Goal: Complete application form

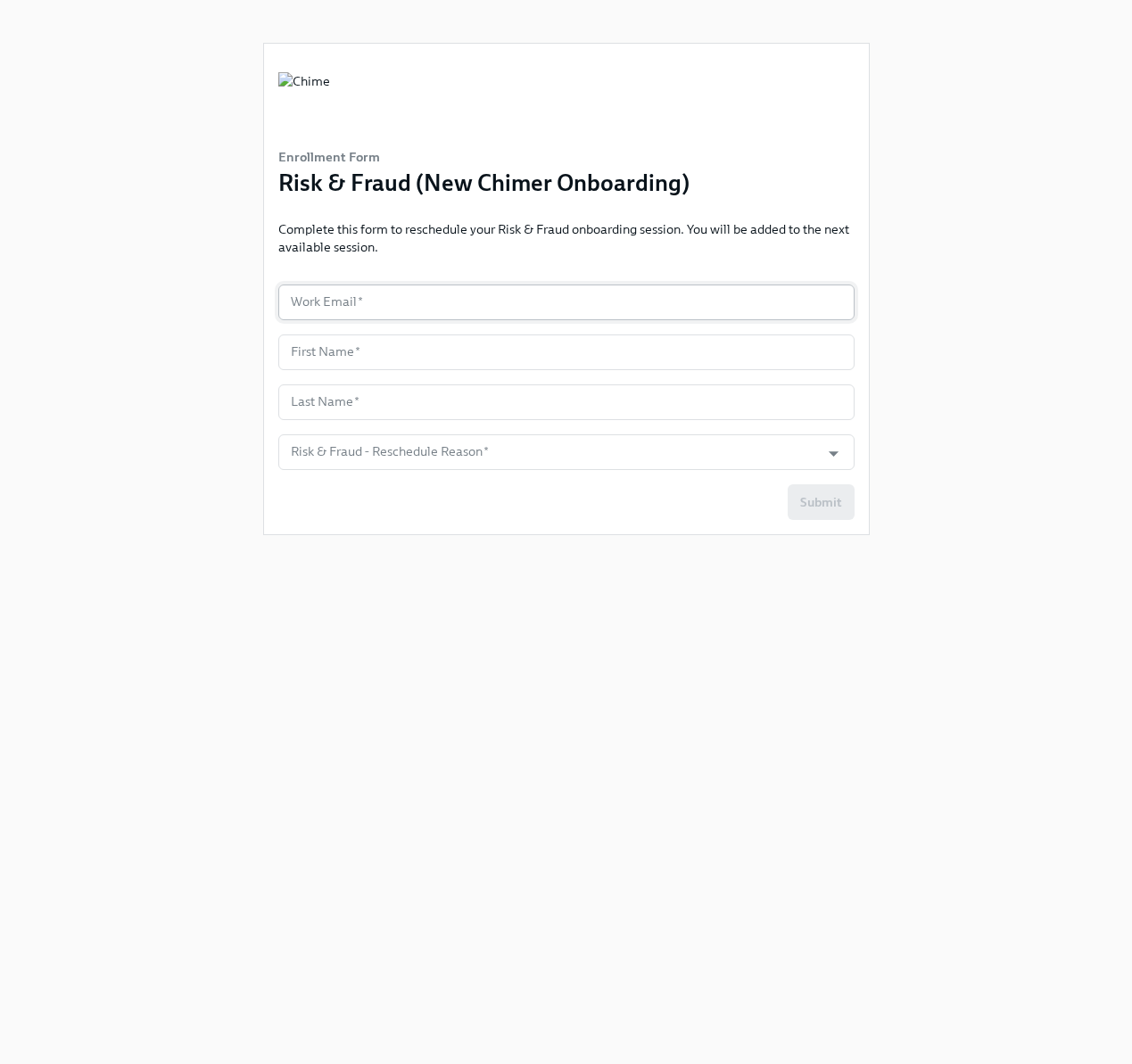
click at [363, 284] on input "text" at bounding box center [566, 302] width 577 height 36
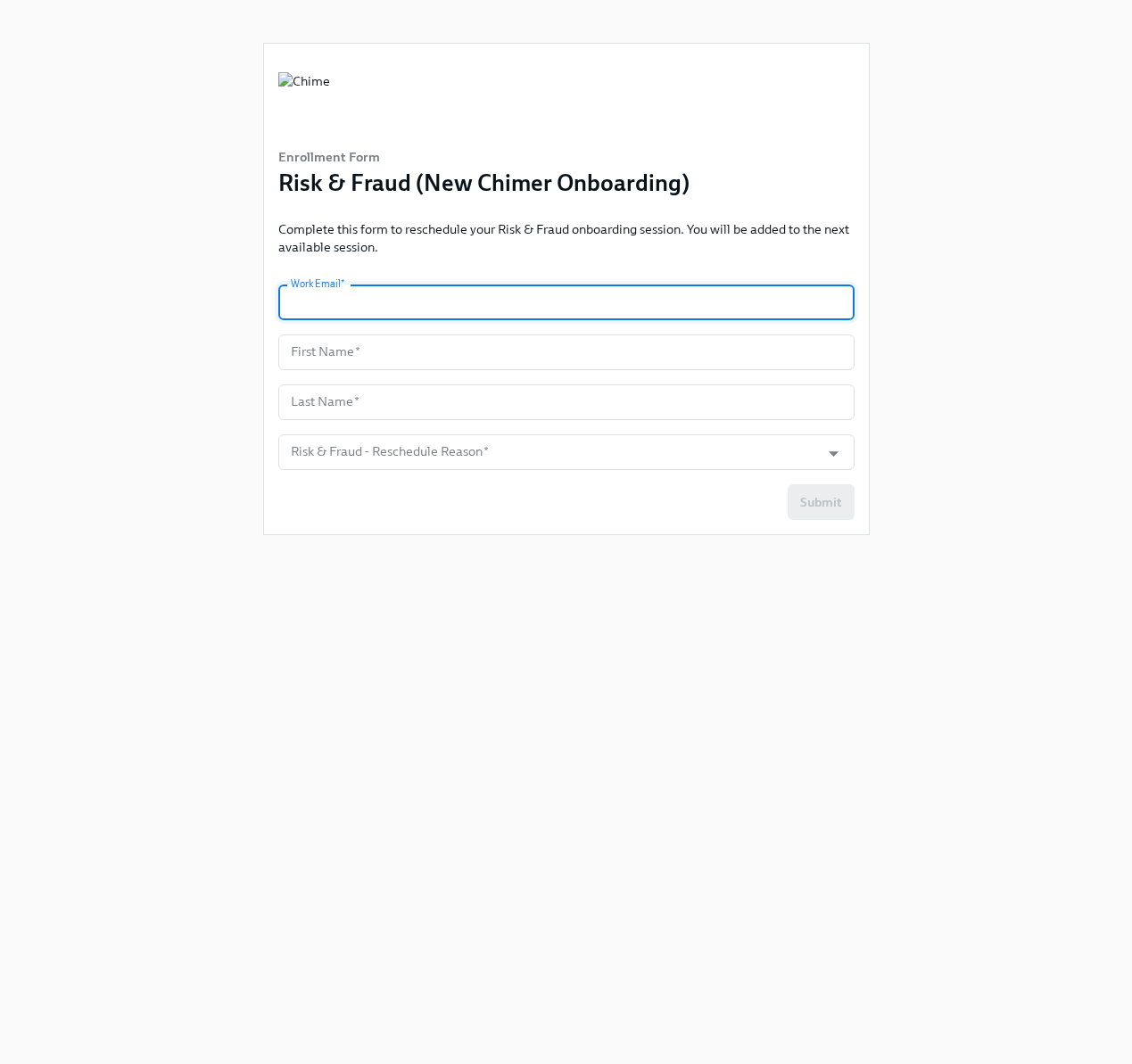
click at [402, 291] on input "text" at bounding box center [566, 302] width 577 height 36
click at [401, 292] on input "text" at bounding box center [566, 302] width 577 height 36
type input "[EMAIL_ADDRESS][PERSON_NAME][DOMAIN_NAME]"
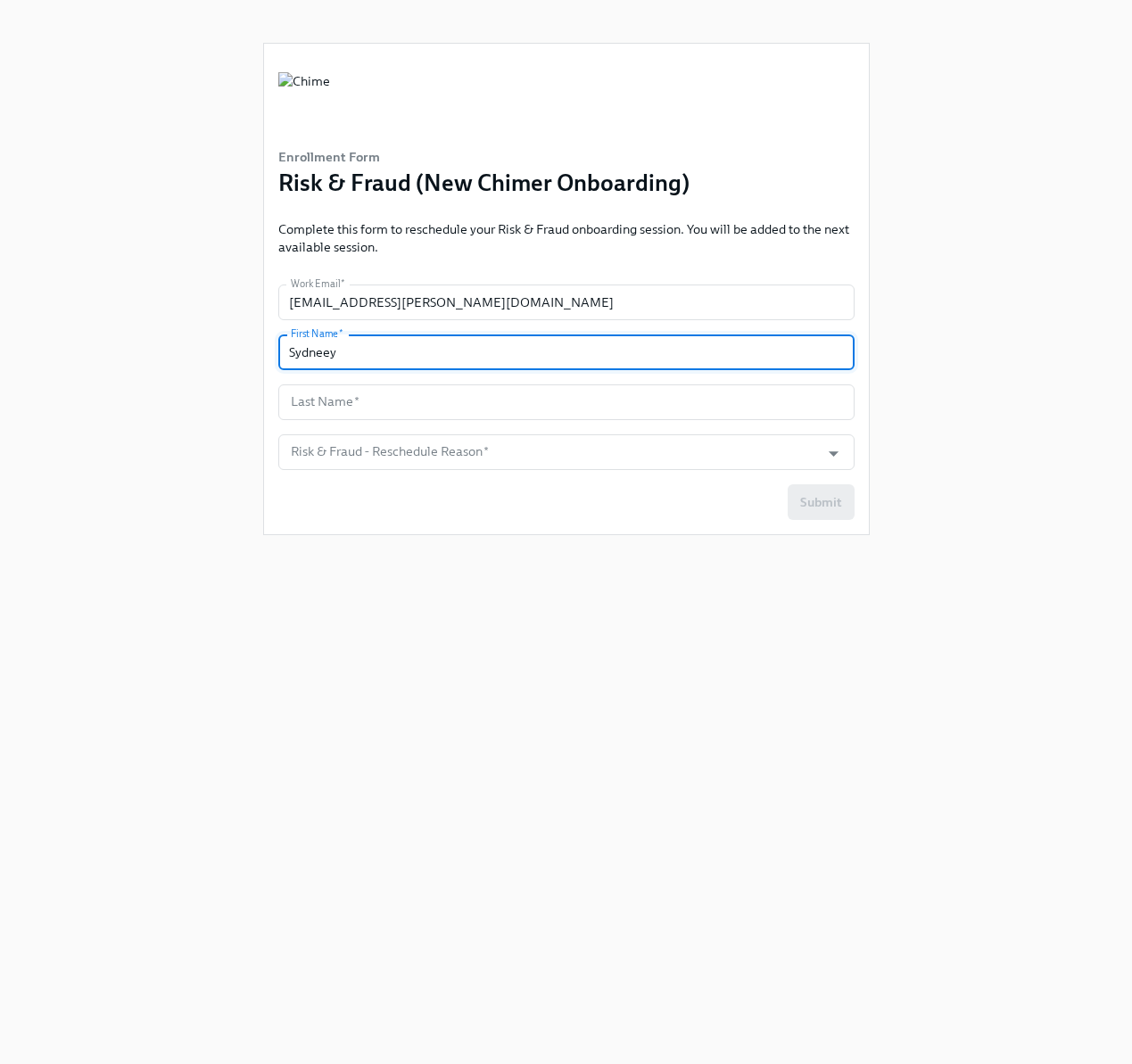
click at [331, 355] on input "Sydneey" at bounding box center [566, 352] width 577 height 36
type input "[GEOGRAPHIC_DATA]"
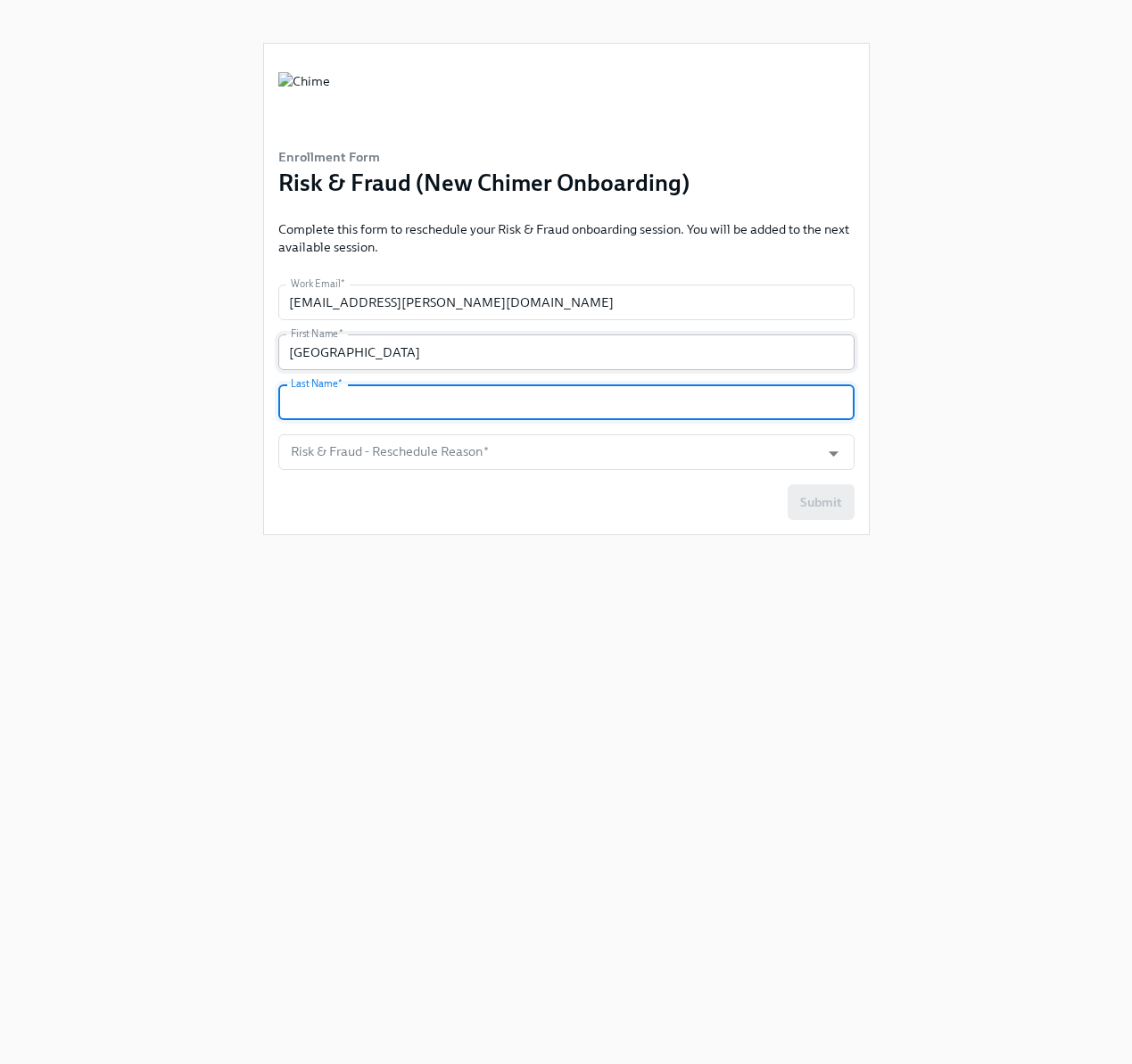
type input "O"
type input "[PERSON_NAME]"
click at [714, 449] on input "Risk & Fraud - Reschedule Reason   *" at bounding box center [549, 452] width 524 height 36
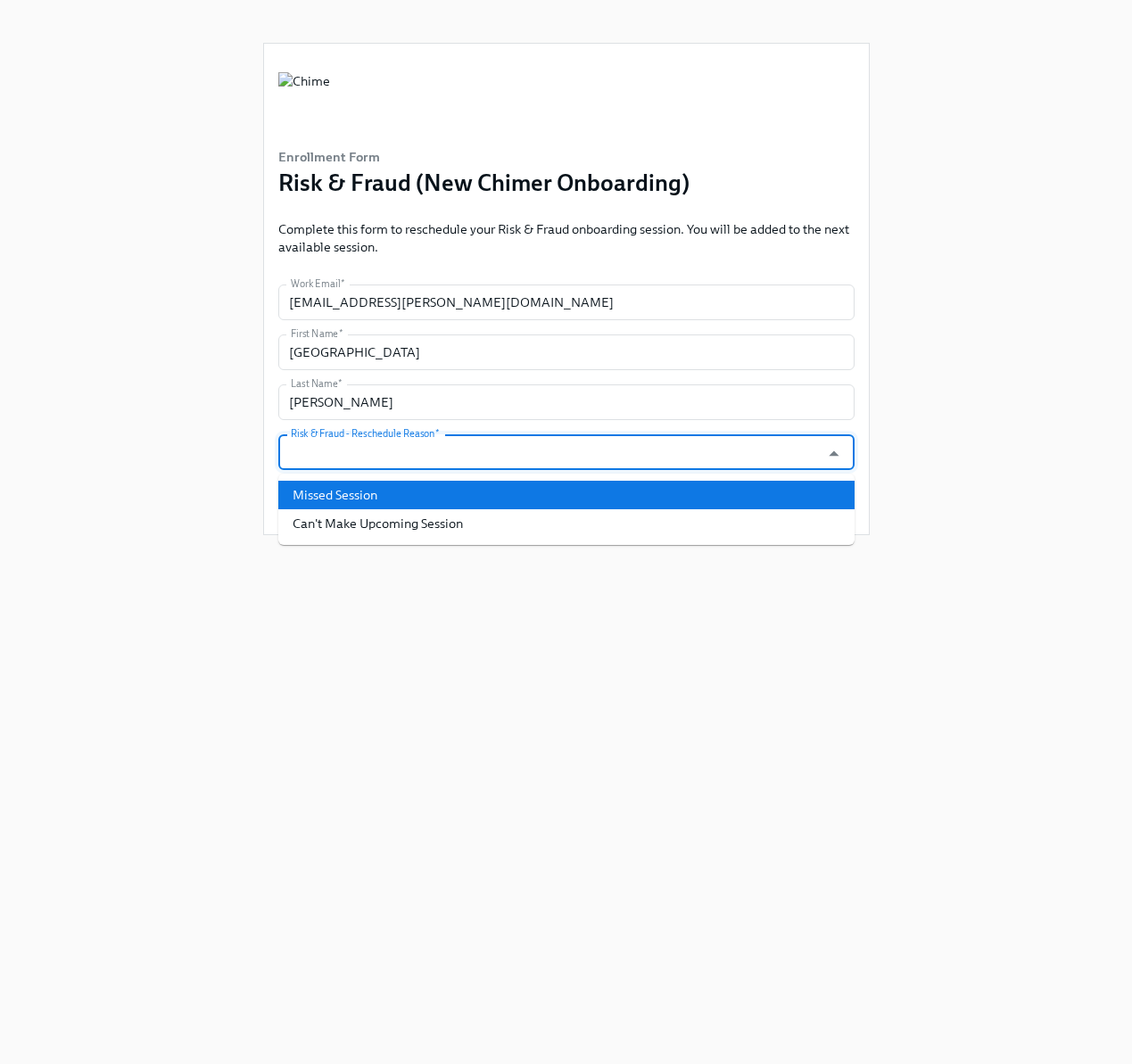
click at [698, 507] on li "Missed Session" at bounding box center [566, 495] width 577 height 28
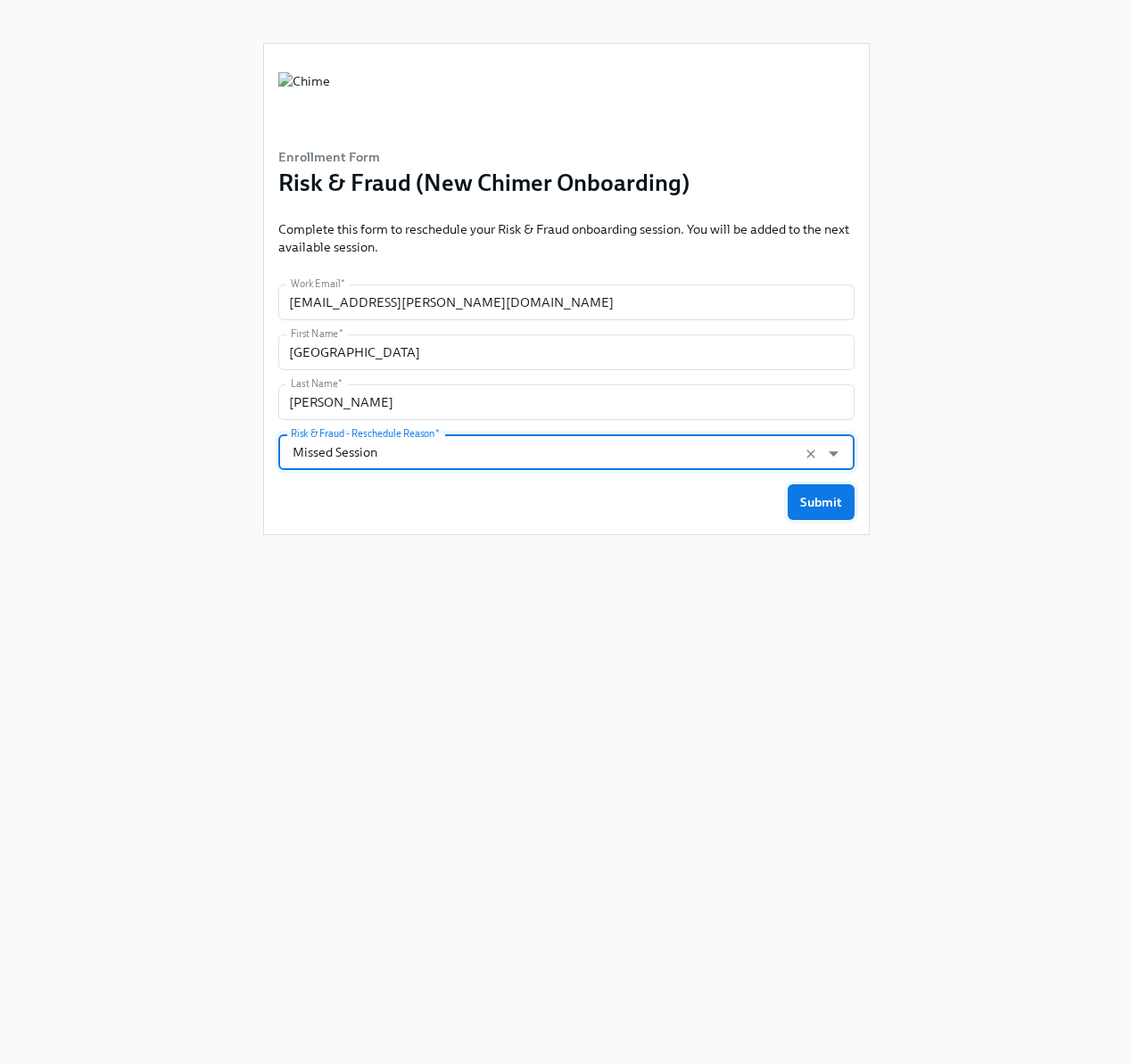
drag, startPoint x: 856, startPoint y: 500, endPoint x: 831, endPoint y: 499, distance: 25.0
click at [852, 500] on div "Enrollment Form Risk & Fraud (New Chimer Onboarding) Complete this form to resc…" at bounding box center [566, 289] width 605 height 490
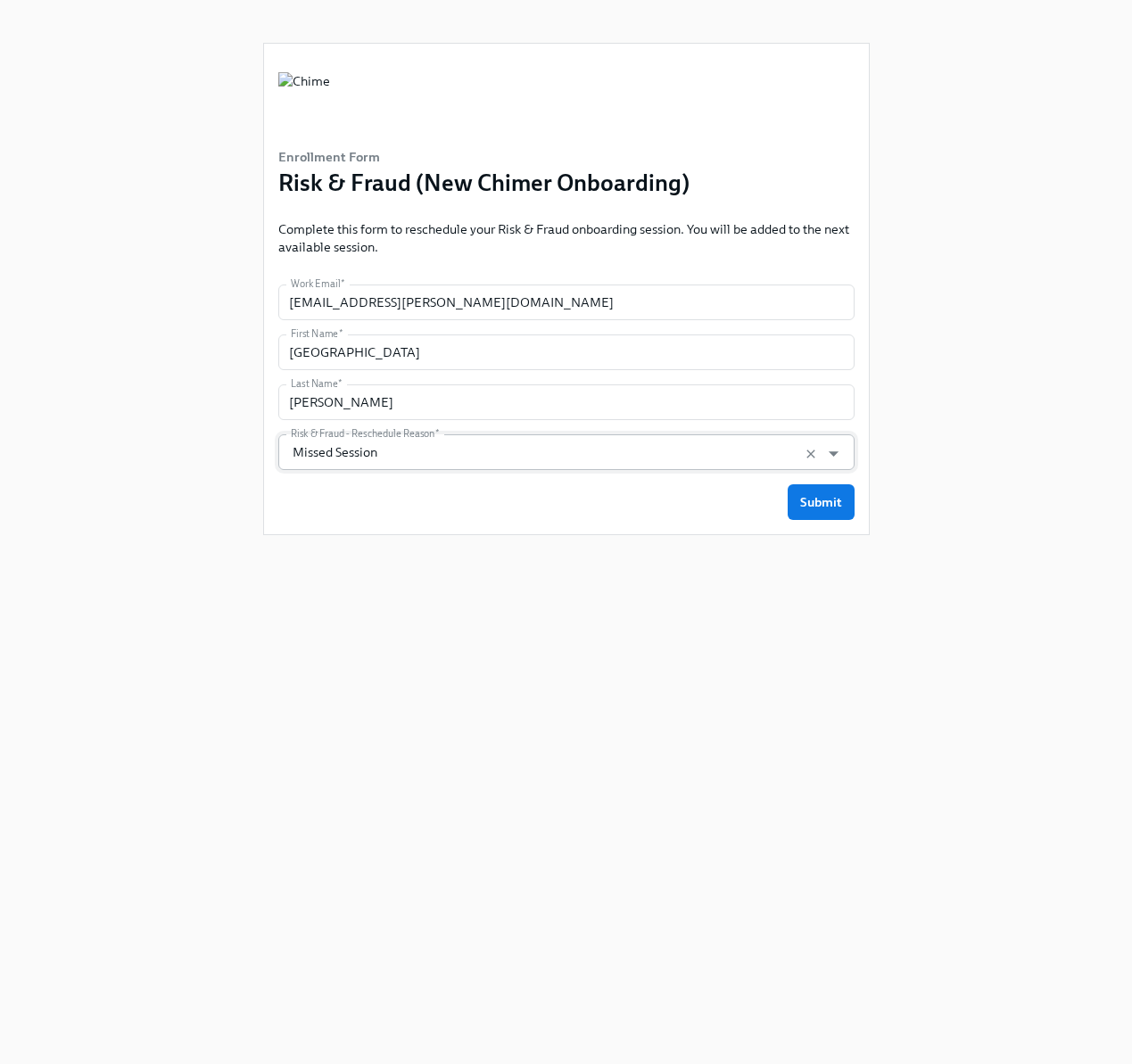
click at [653, 445] on input "Missed Session" at bounding box center [549, 452] width 524 height 36
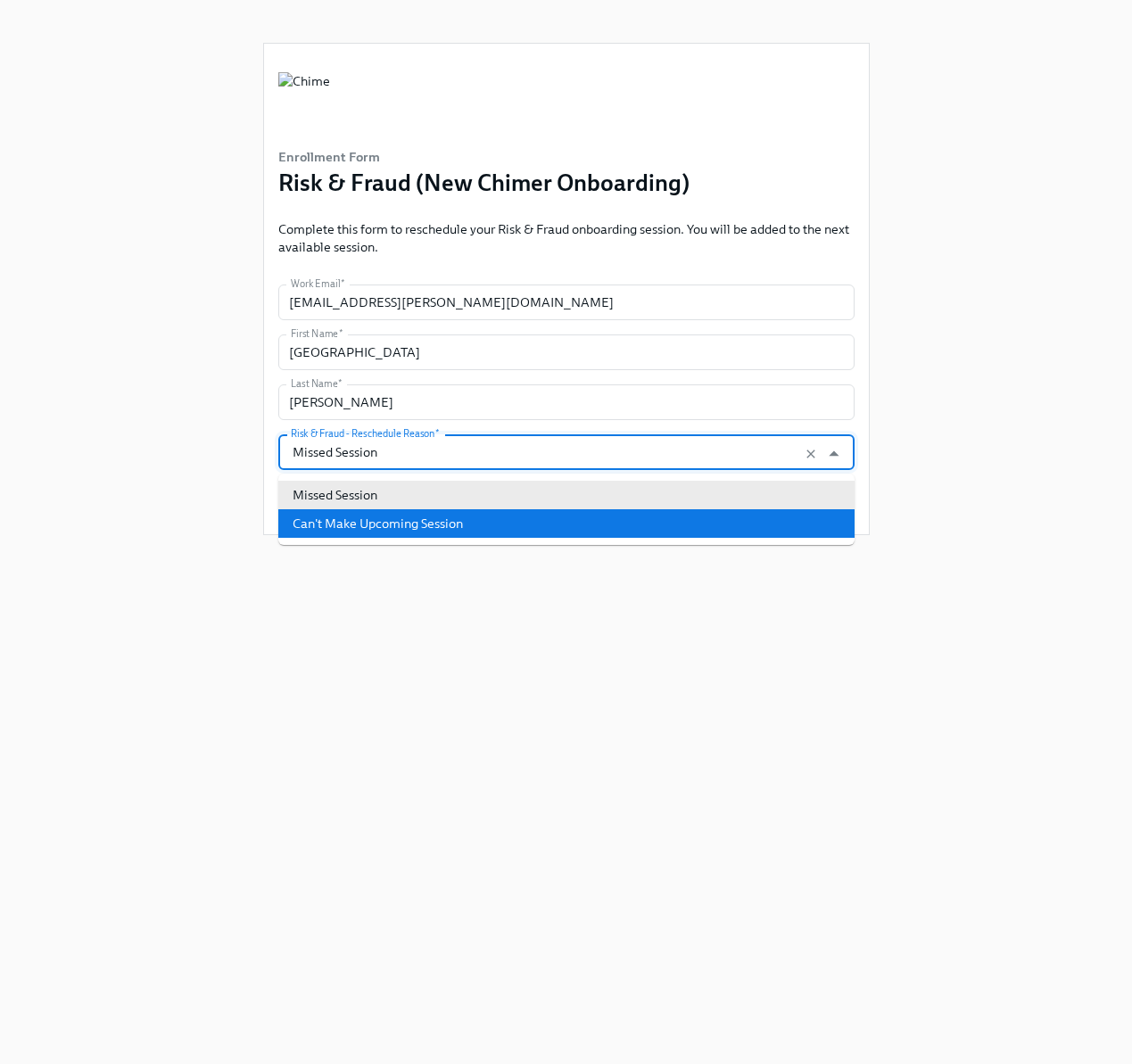
click at [661, 510] on li "Can't Make Upcoming Session" at bounding box center [566, 523] width 577 height 28
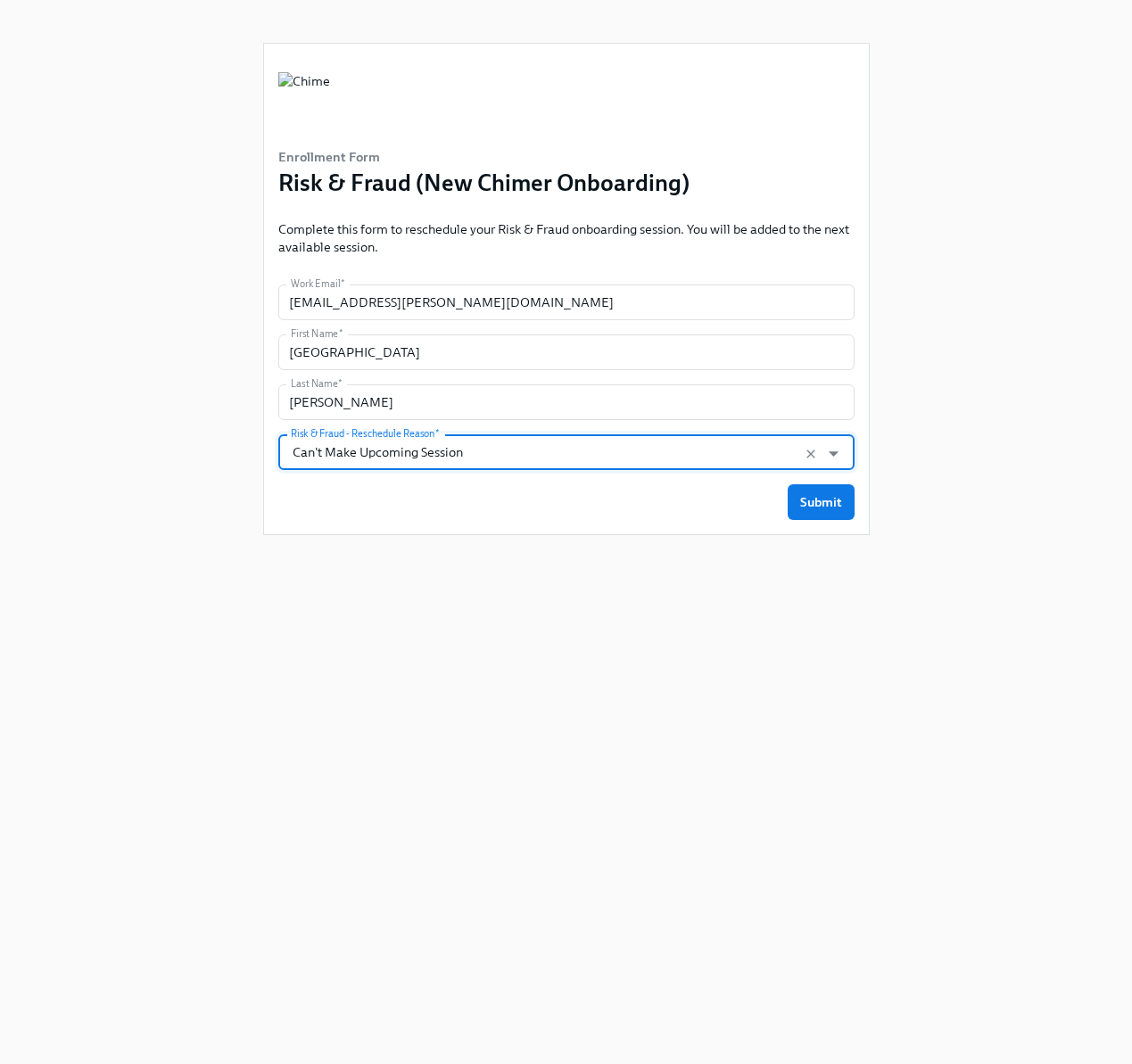
drag, startPoint x: 695, startPoint y: 454, endPoint x: 692, endPoint y: 464, distance: 10.4
click at [695, 454] on input "Can't Make Upcoming Session" at bounding box center [549, 452] width 524 height 36
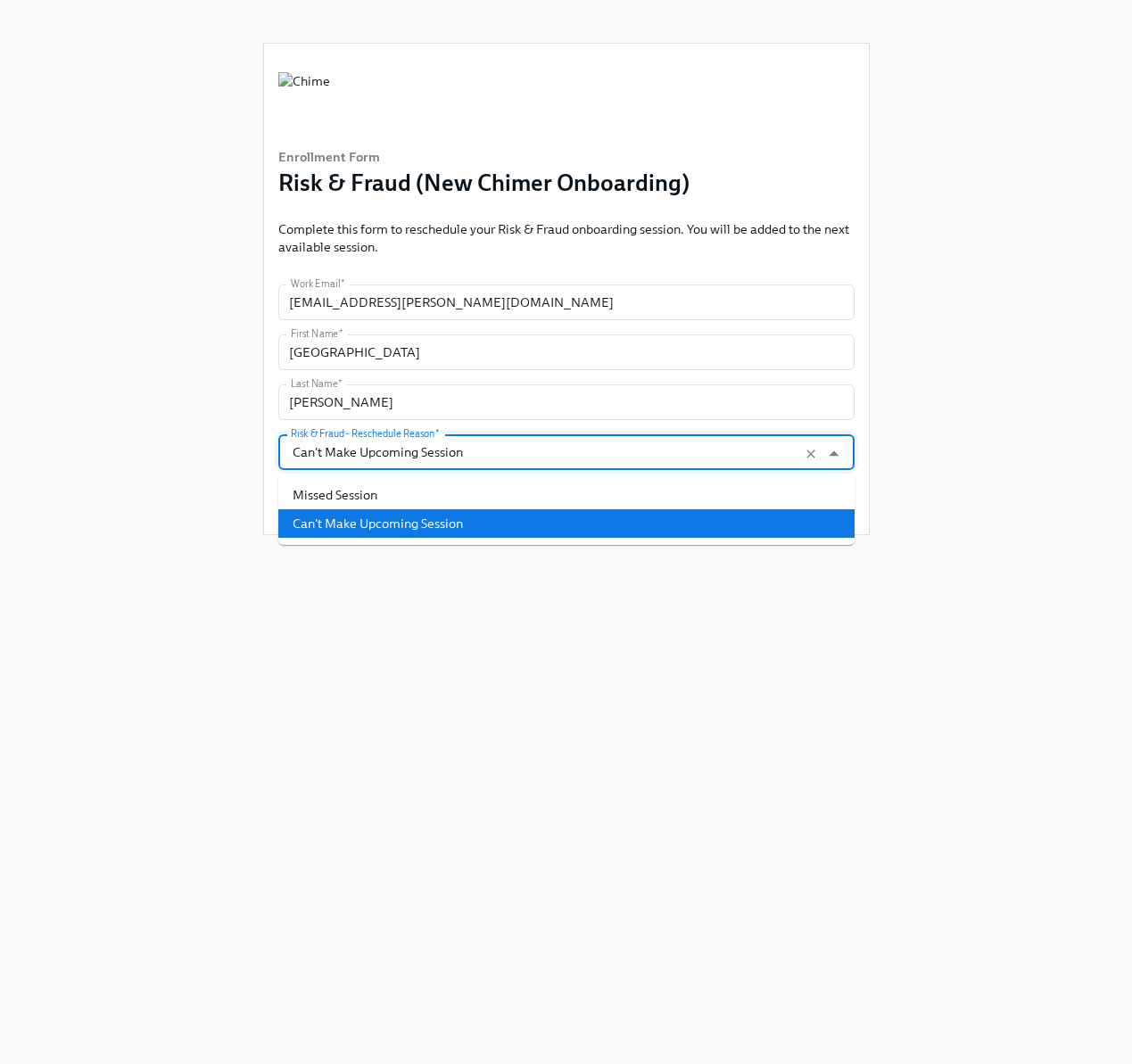
click at [664, 518] on li "Can't Make Upcoming Session" at bounding box center [566, 523] width 577 height 28
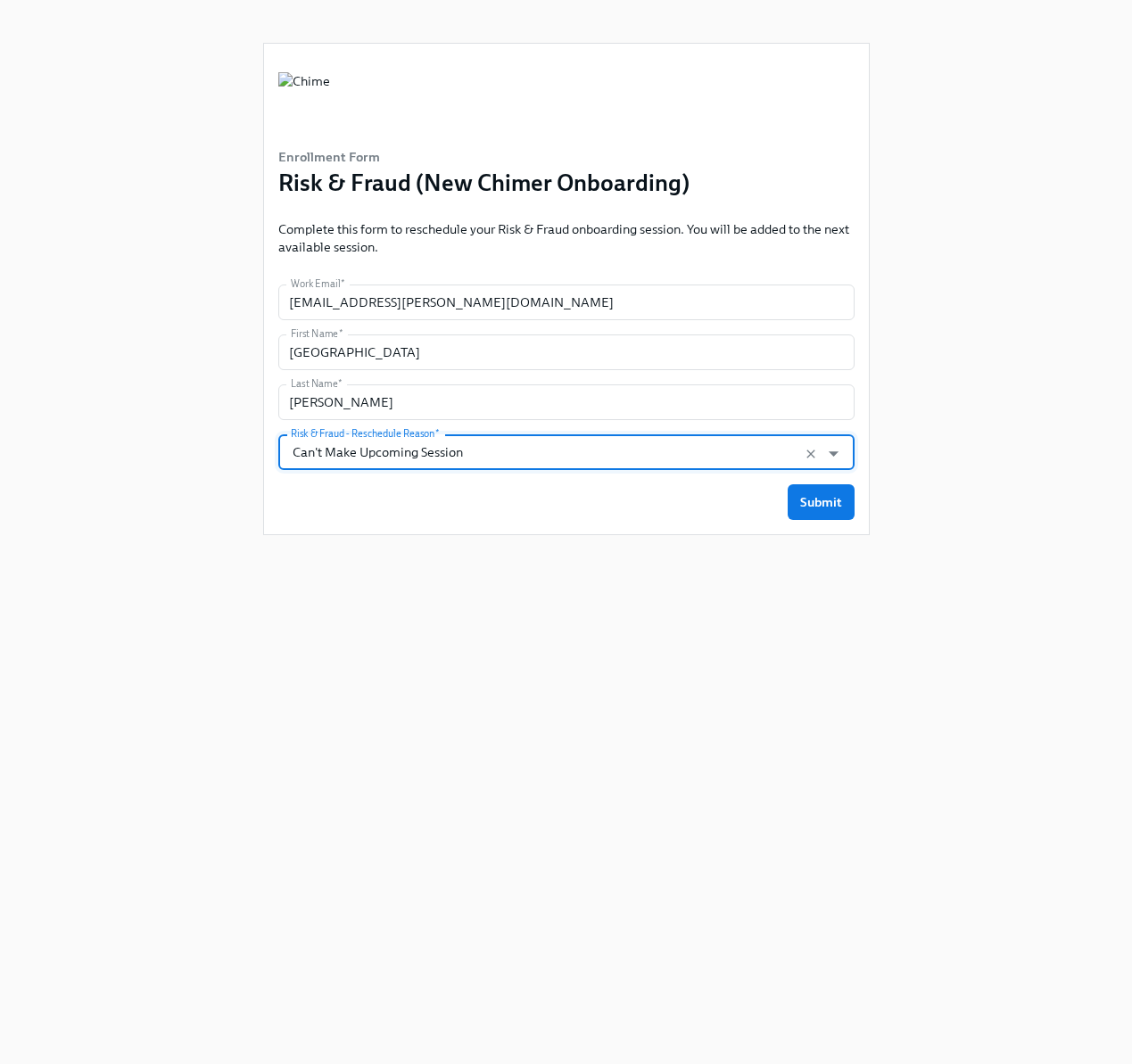
click at [658, 475] on form "Work Email   * [EMAIL_ADDRESS][PERSON_NAME][DOMAIN_NAME] Work Email * First Nam…" at bounding box center [566, 401] width 577 height 236
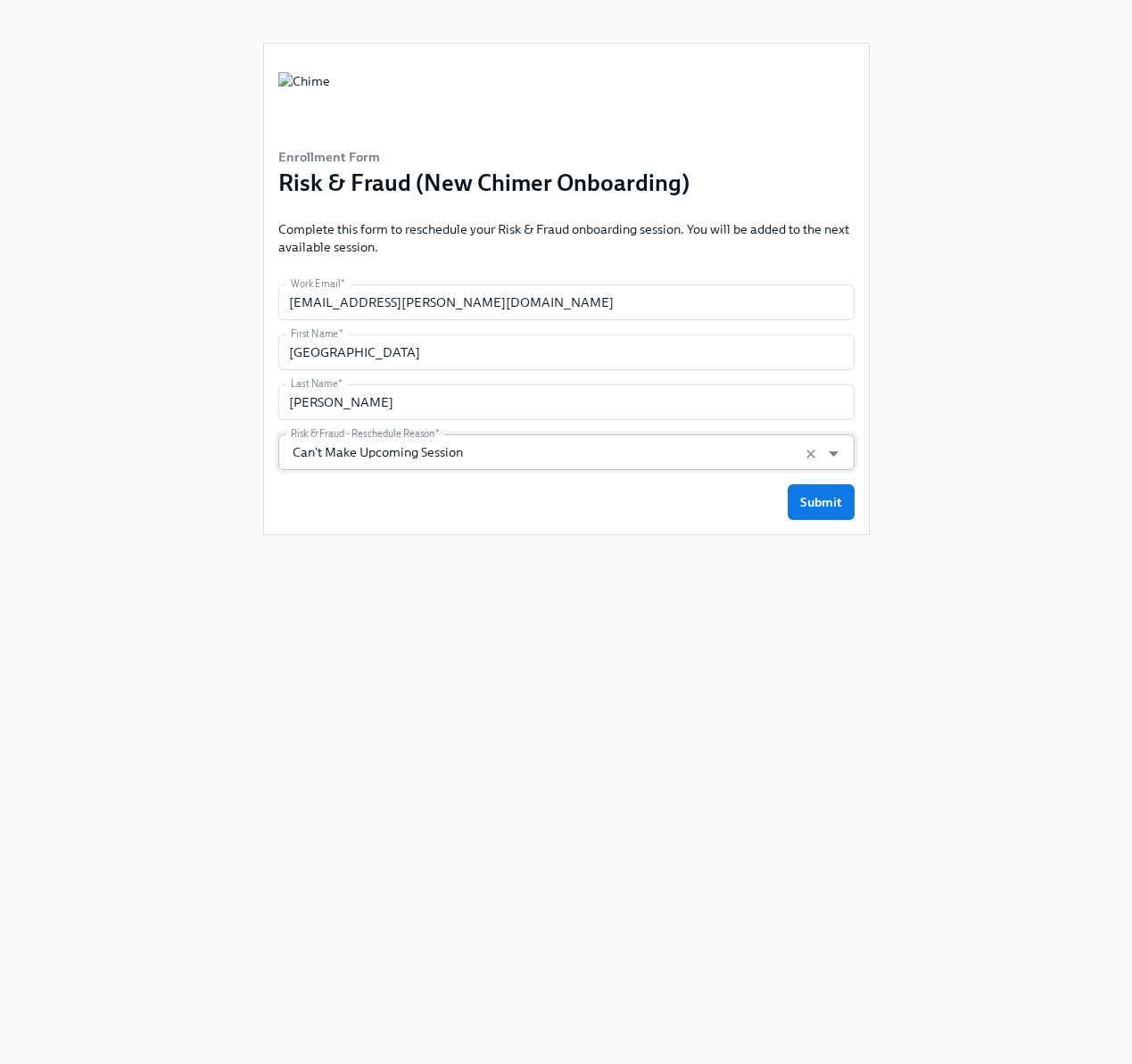
click at [656, 466] on form "Work Email   * [EMAIL_ADDRESS][PERSON_NAME][DOMAIN_NAME] Work Email * First Nam…" at bounding box center [566, 401] width 577 height 236
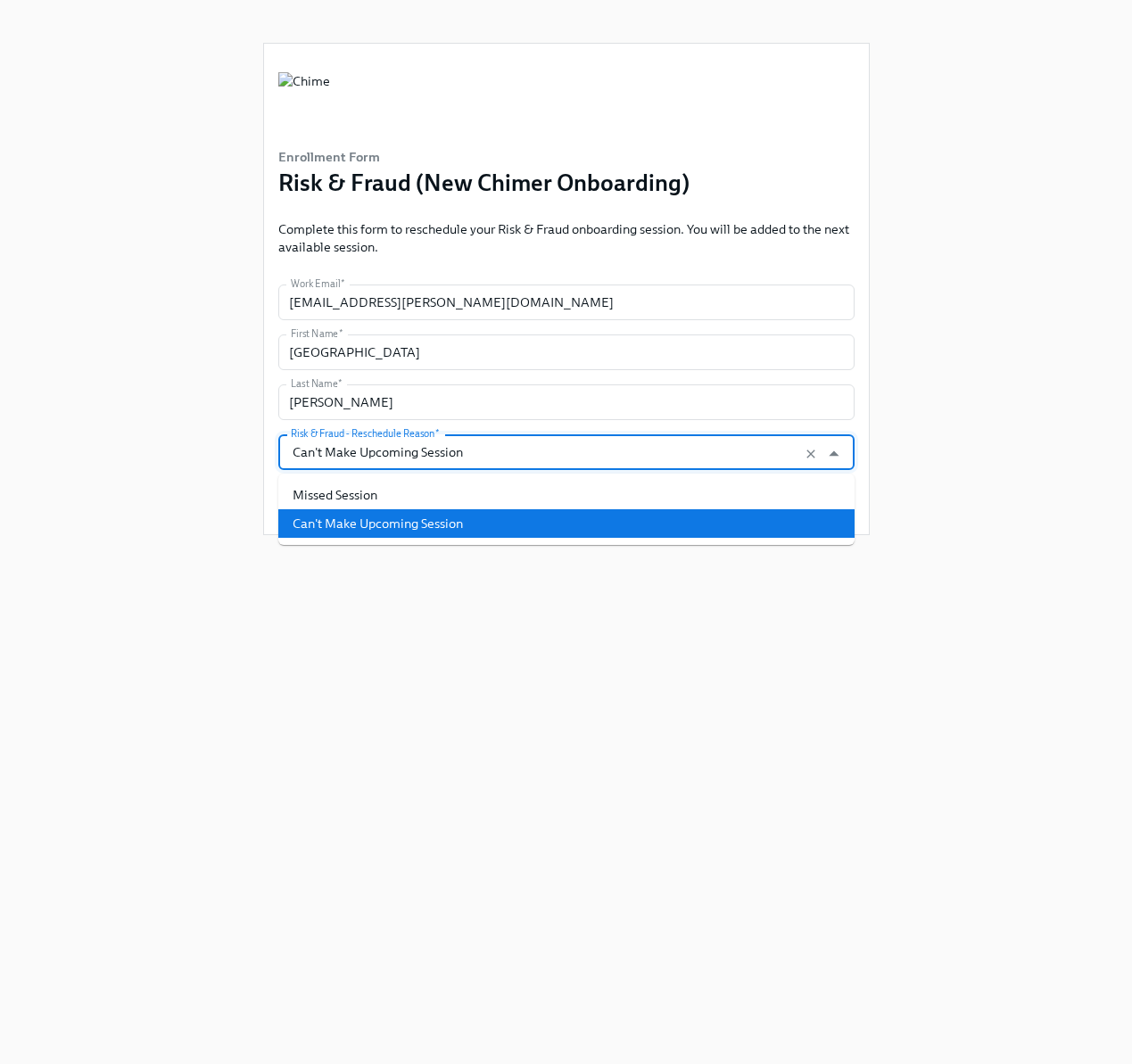
click at [650, 459] on input "Can't Make Upcoming Session" at bounding box center [549, 452] width 524 height 36
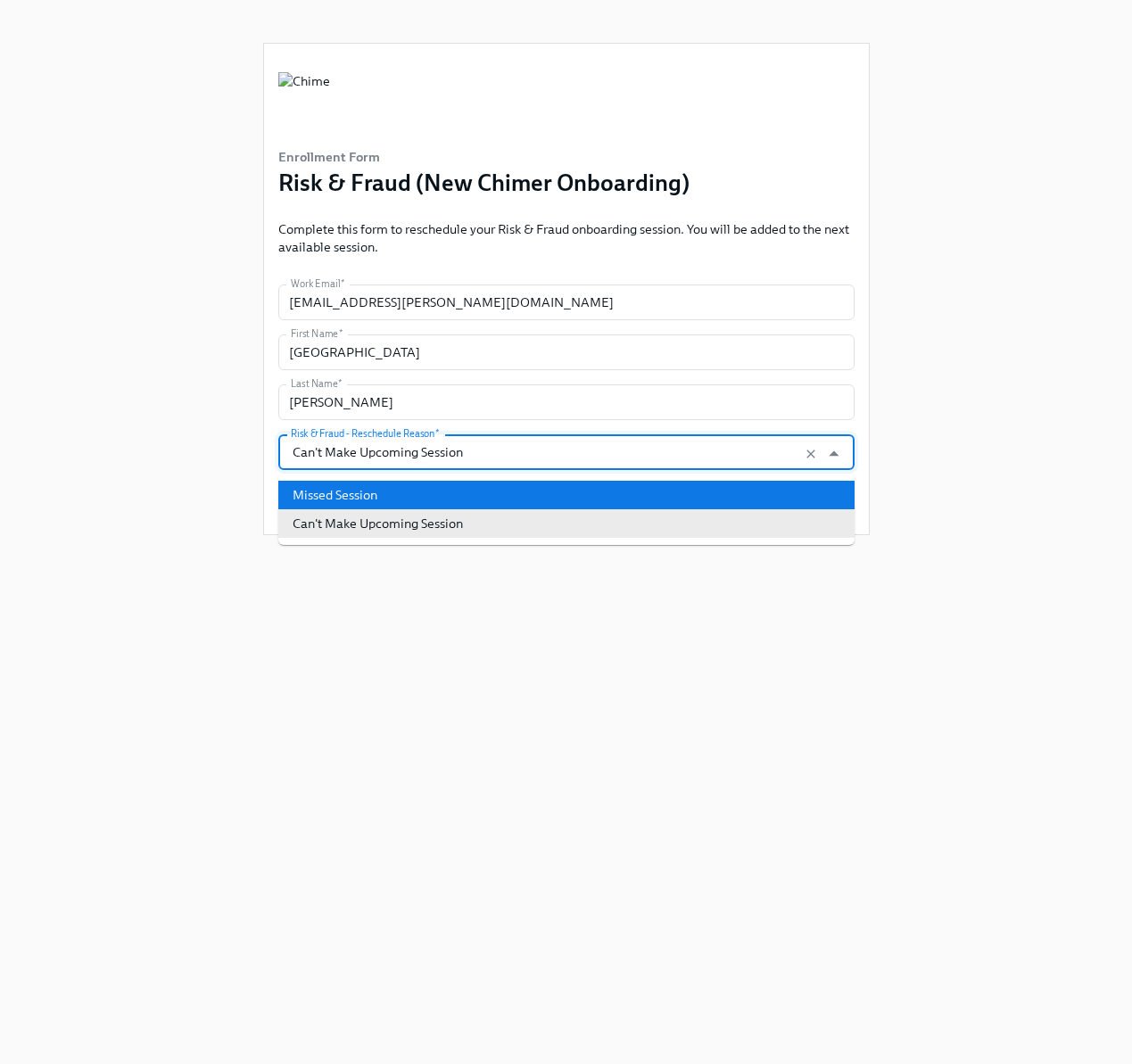
click at [627, 500] on li "Missed Session" at bounding box center [566, 495] width 577 height 28
type input "Missed Session"
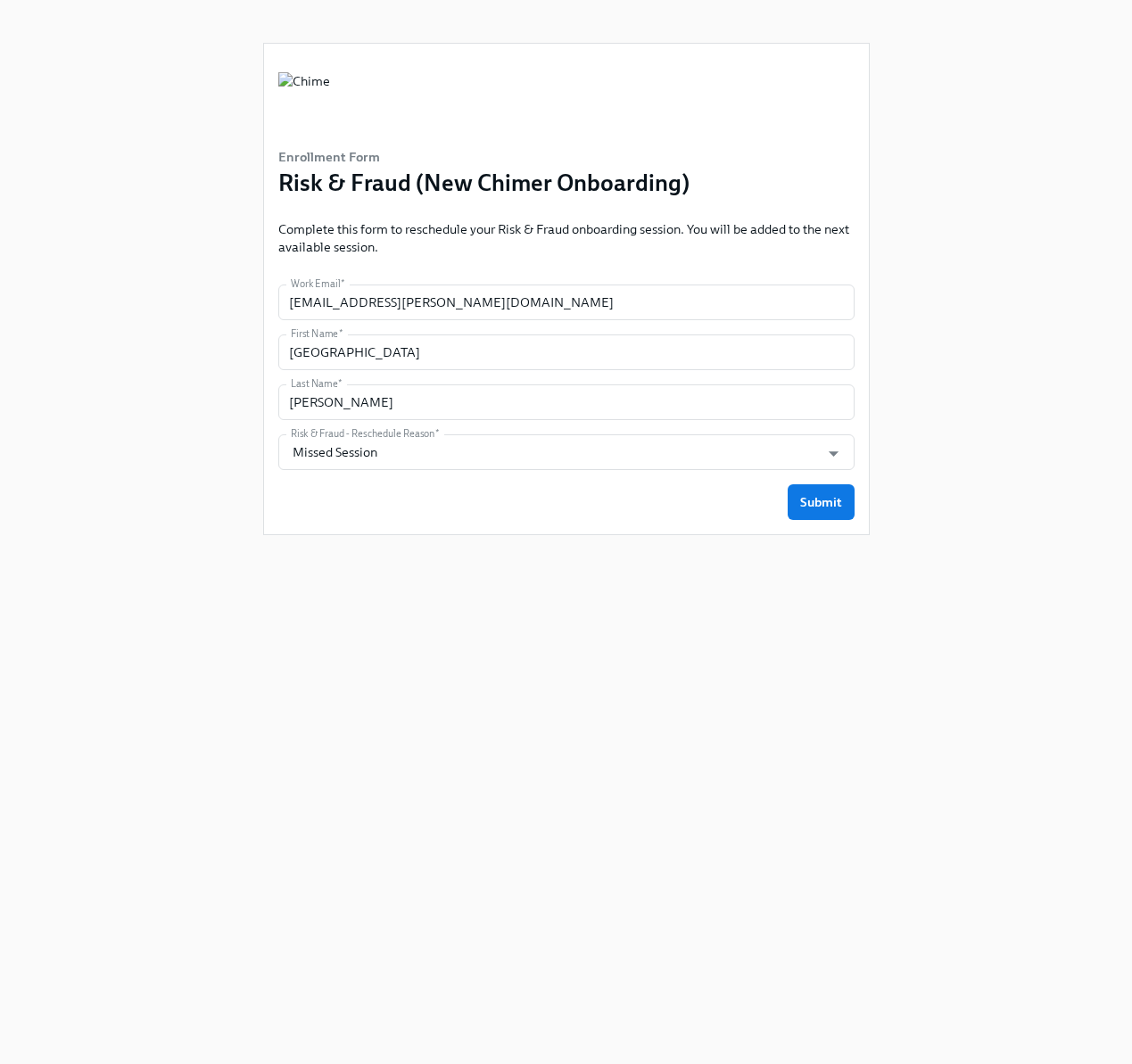
click at [805, 521] on div "Enrollment Form Risk & Fraud (New Chimer Onboarding) Complete this form to resc…" at bounding box center [566, 289] width 605 height 490
click at [805, 516] on button "Submit" at bounding box center [820, 501] width 67 height 36
